Goal: Find specific page/section: Find specific page/section

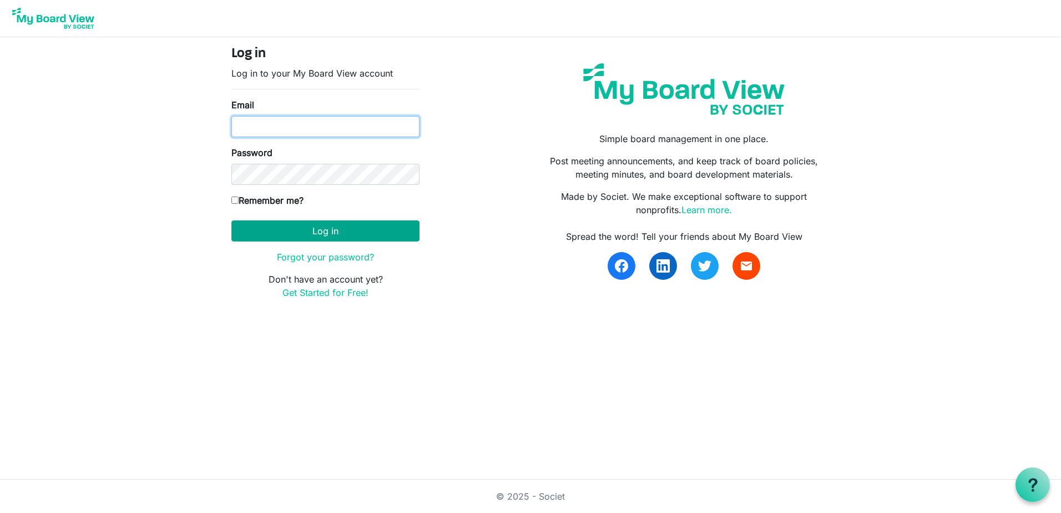
type input "[PERSON_NAME][EMAIL_ADDRESS][DOMAIN_NAME]"
click at [340, 230] on button "Log in" at bounding box center [325, 230] width 188 height 21
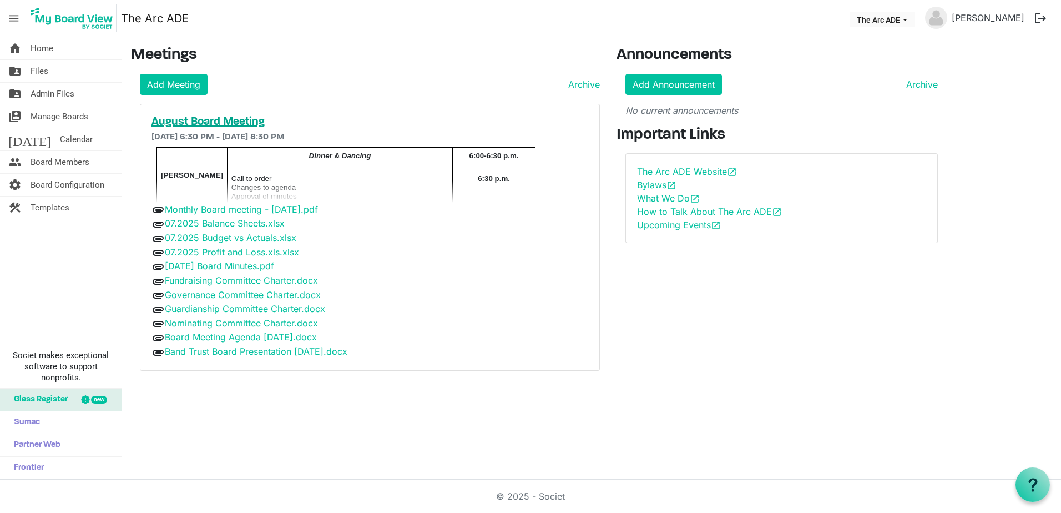
click at [215, 121] on h5 "August Board Meeting" at bounding box center [369, 121] width 437 height 13
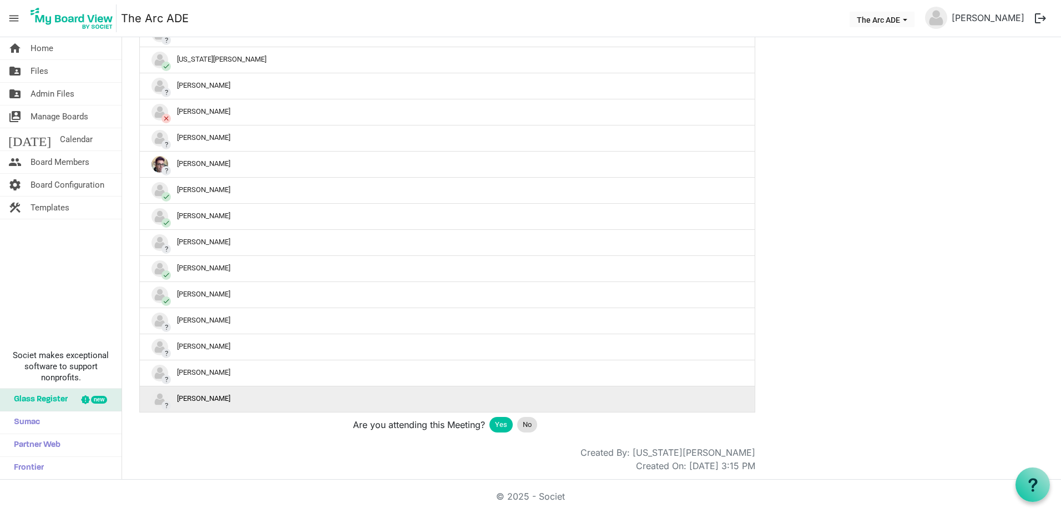
scroll to position [545, 0]
